Goal: Task Accomplishment & Management: Complete application form

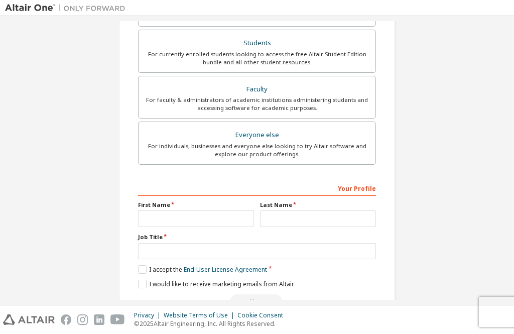
scroll to position [224, 0]
click at [480, 194] on div "Create an Altair One Account For Free Trials, Licenses, Downloads, Learning & D…" at bounding box center [257, 62] width 504 height 531
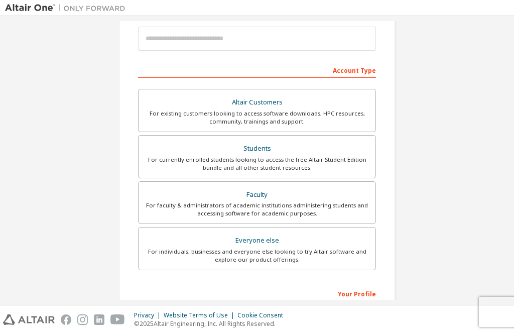
scroll to position [158, 0]
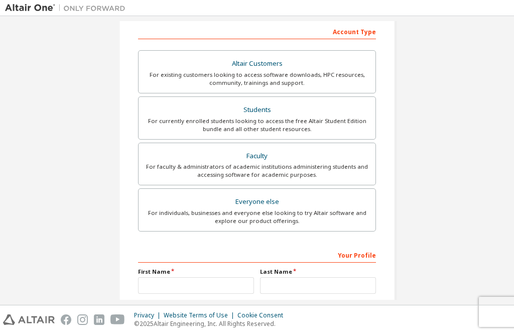
click at [157, 217] on div "For individuals, businesses and everyone else looking to try Altair software an…" at bounding box center [257, 217] width 225 height 16
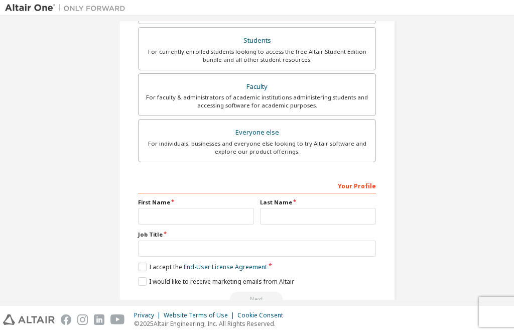
scroll to position [224, 0]
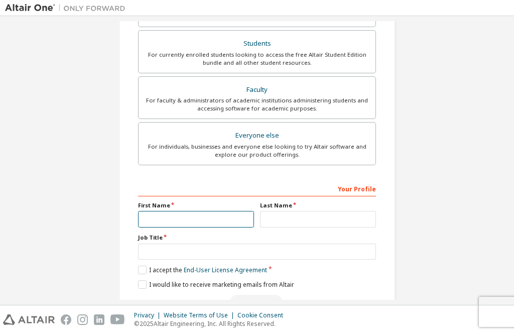
click at [147, 219] on input "text" at bounding box center [196, 219] width 116 height 17
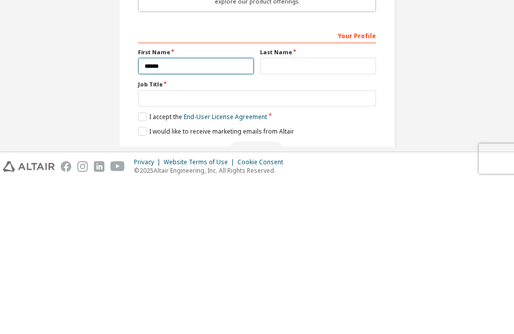
type input "******"
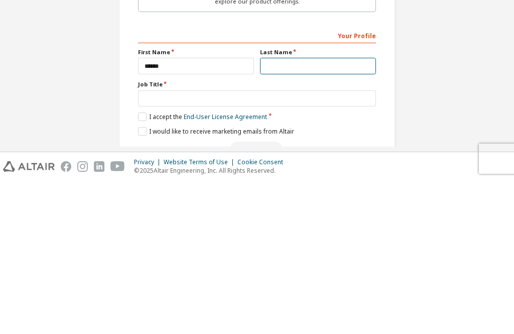
click at [348, 211] on input "text" at bounding box center [318, 219] width 116 height 17
type input "******"
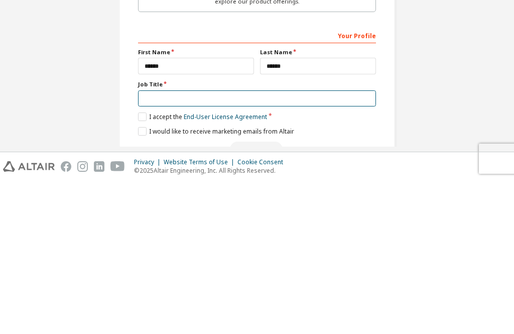
click at [237, 243] on input "text" at bounding box center [257, 251] width 238 height 17
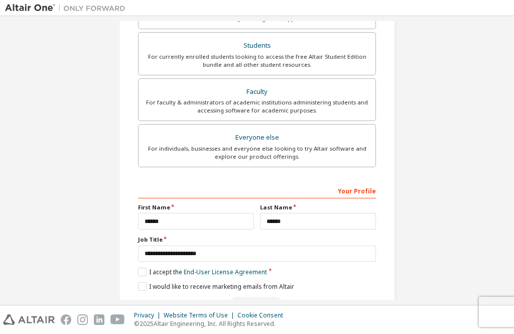
scroll to position [220, 0]
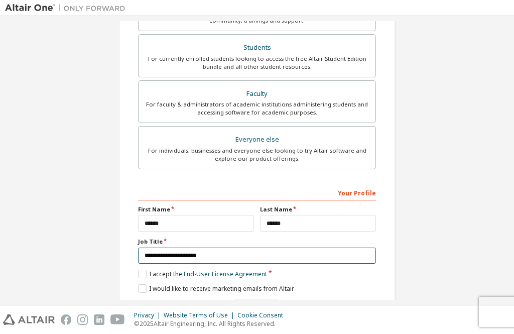
click at [256, 247] on input "**********" at bounding box center [257, 255] width 238 height 17
type input "**********"
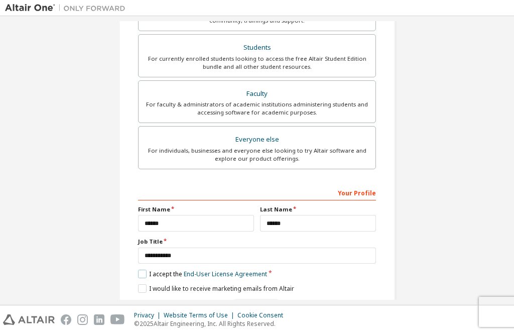
click at [161, 269] on label "I accept the End-User License Agreement" at bounding box center [202, 273] width 129 height 9
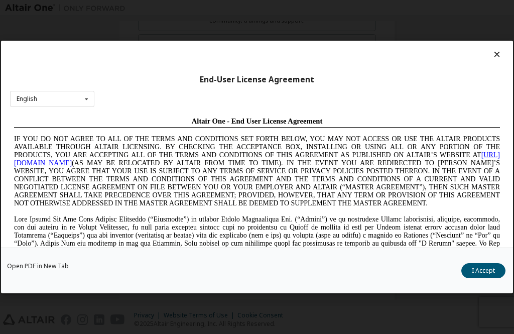
scroll to position [0, 0]
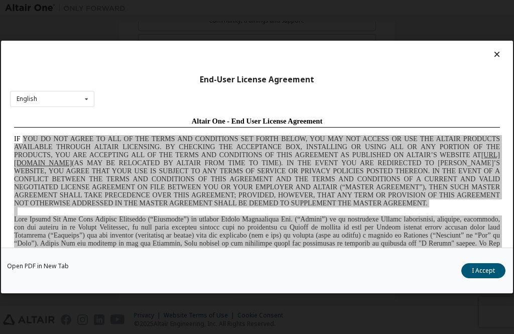
click at [498, 41] on div "End-User License Agreement English English Chinese French German Japanese Korea…" at bounding box center [257, 144] width 512 height 207
click at [498, 50] on icon at bounding box center [497, 54] width 11 height 9
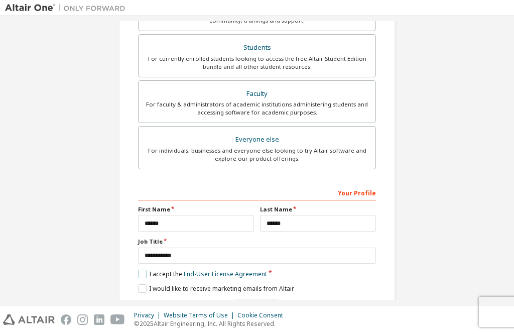
click at [143, 269] on label "I accept the End-User License Agreement" at bounding box center [202, 273] width 129 height 9
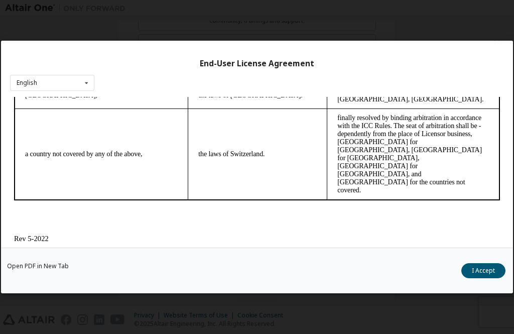
scroll to position [16, 0]
click at [242, 293] on div "Open PDF in New Tab I Accept" at bounding box center [257, 270] width 512 height 46
click at [241, 293] on div "Open PDF in New Tab I Accept" at bounding box center [257, 270] width 512 height 46
click at [241, 325] on div "End-User License Agreement English English Chinese French German Japanese Korea…" at bounding box center [257, 167] width 514 height 334
click at [66, 75] on div "English English Chinese French German Japanese Korean Portuguese" at bounding box center [52, 83] width 84 height 17
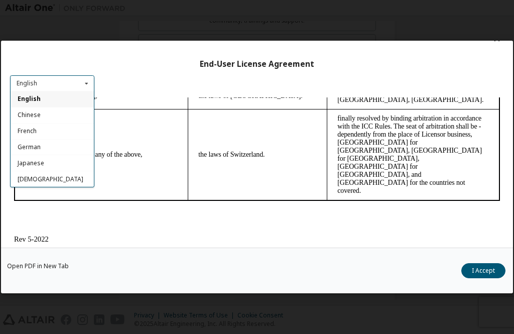
click at [258, 68] on div "End-User License Agreement English English Chinese French German Japanese Korea…" at bounding box center [257, 144] width 512 height 207
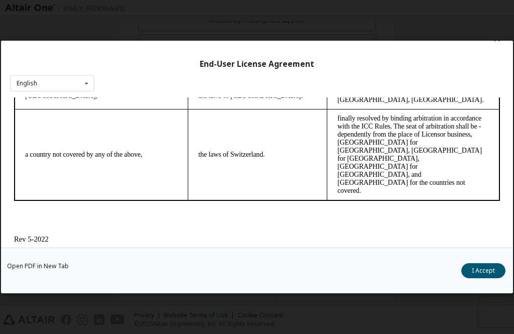
click at [494, 25] on div "End-User License Agreement English English Chinese French German Japanese Korea…" at bounding box center [257, 167] width 514 height 334
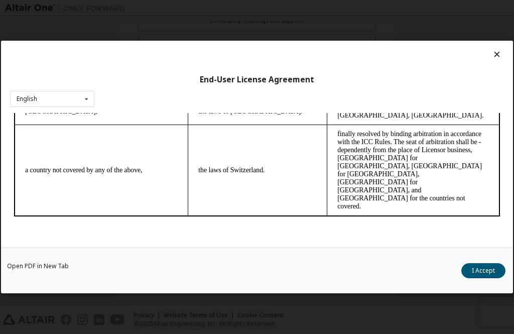
scroll to position [0, 0]
click at [501, 50] on icon at bounding box center [497, 54] width 11 height 9
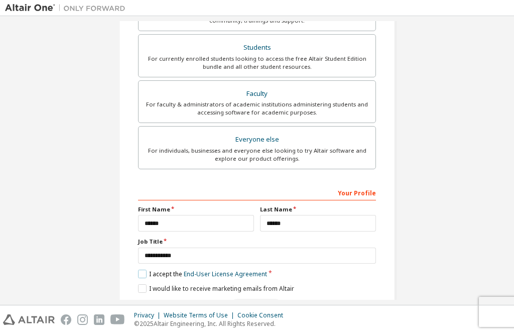
click at [216, 269] on link "End-User License Agreement" at bounding box center [225, 273] width 83 height 9
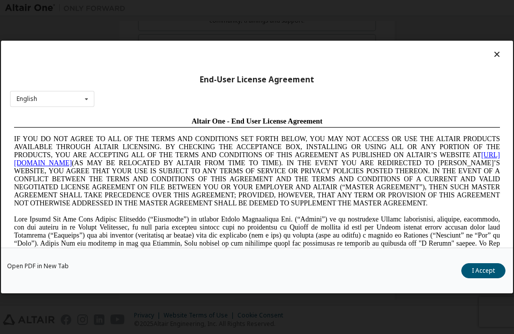
click at [501, 50] on icon at bounding box center [497, 54] width 11 height 9
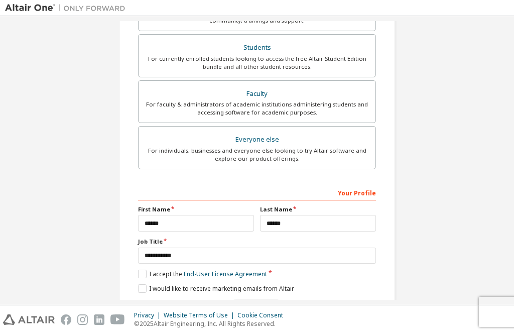
click at [491, 37] on div "**********" at bounding box center [257, 66] width 504 height 531
click at [140, 269] on label "I accept the End-User License Agreement" at bounding box center [202, 273] width 129 height 9
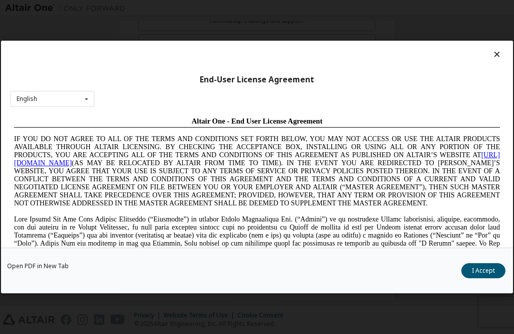
click at [494, 50] on div at bounding box center [257, 57] width 494 height 14
click at [501, 50] on icon at bounding box center [497, 54] width 11 height 9
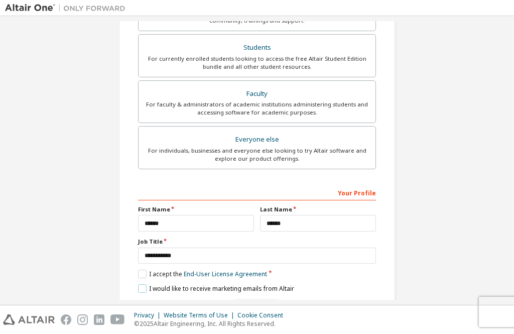
click at [143, 284] on label "I would like to receive marketing emails from Altair" at bounding box center [216, 288] width 156 height 9
click at [145, 284] on label "I would like to receive marketing emails from Altair" at bounding box center [216, 288] width 156 height 9
click at [144, 284] on label "I would like to receive marketing emails from Altair" at bounding box center [216, 288] width 156 height 9
click at [143, 269] on label "I accept the End-User License Agreement" at bounding box center [202, 273] width 129 height 9
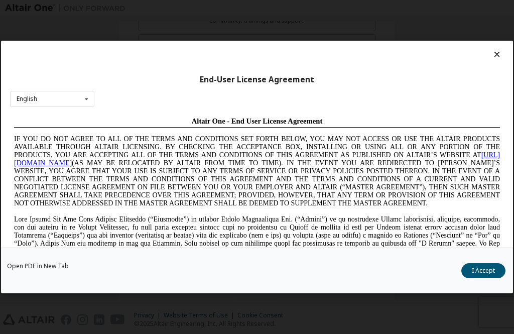
click at [497, 50] on icon at bounding box center [497, 54] width 11 height 9
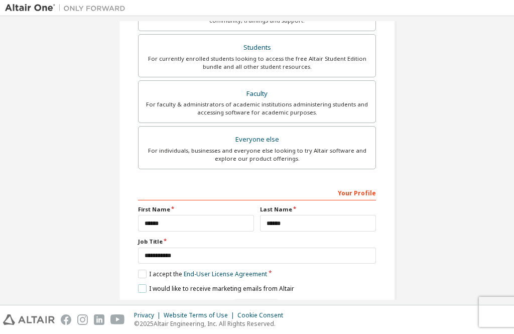
click at [150, 284] on label "I would like to receive marketing emails from Altair" at bounding box center [216, 288] width 156 height 9
click at [265, 299] on div "Next" at bounding box center [257, 306] width 238 height 15
click at [142, 269] on label "I accept the End-User License Agreement" at bounding box center [202, 273] width 129 height 9
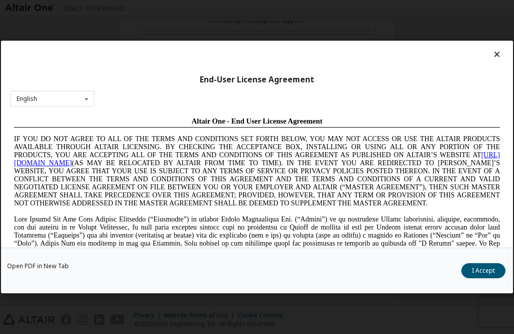
click at [503, 50] on div at bounding box center [257, 57] width 494 height 14
click at [497, 50] on icon at bounding box center [497, 54] width 11 height 9
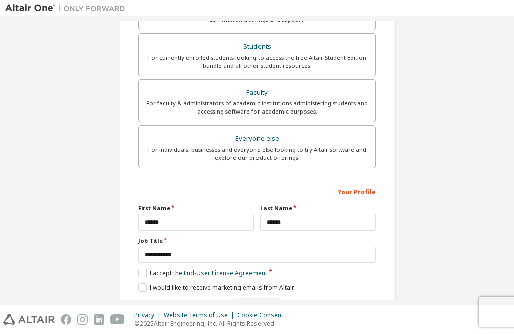
scroll to position [220, 0]
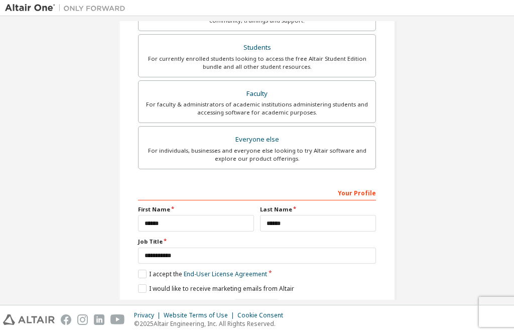
click at [396, 97] on div "**********" at bounding box center [257, 66] width 300 height 531
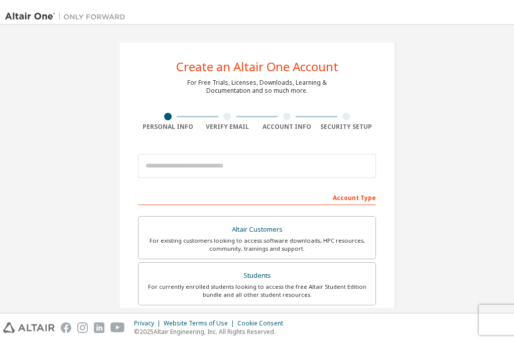
scroll to position [16, 0]
